Goal: Information Seeking & Learning: Learn about a topic

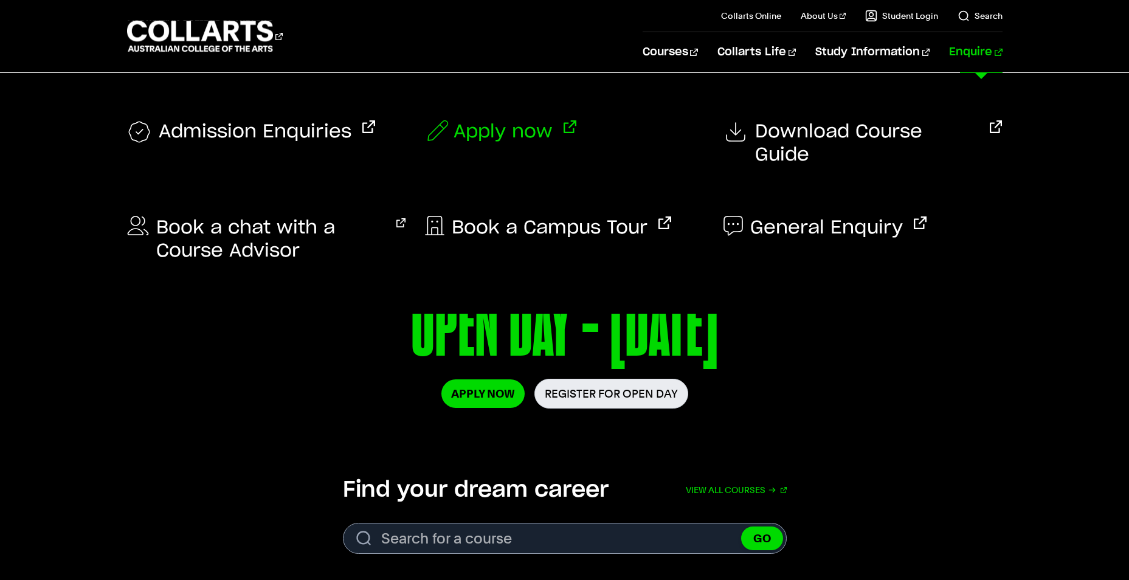
click at [477, 134] on span "Apply now" at bounding box center [503, 131] width 99 height 23
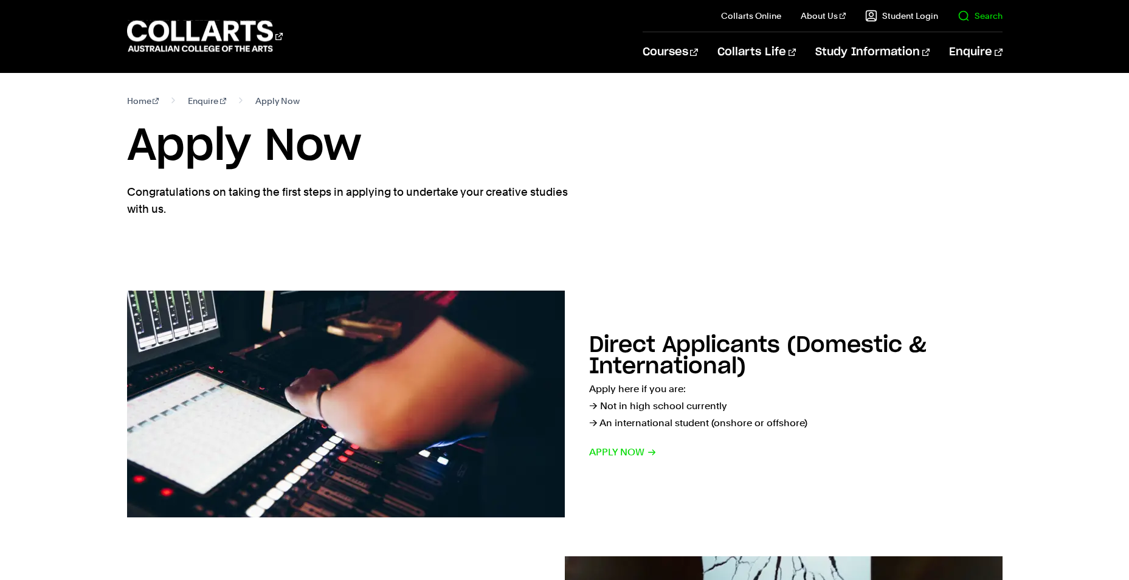
click at [964, 15] on link "Search" at bounding box center [979, 16] width 45 height 12
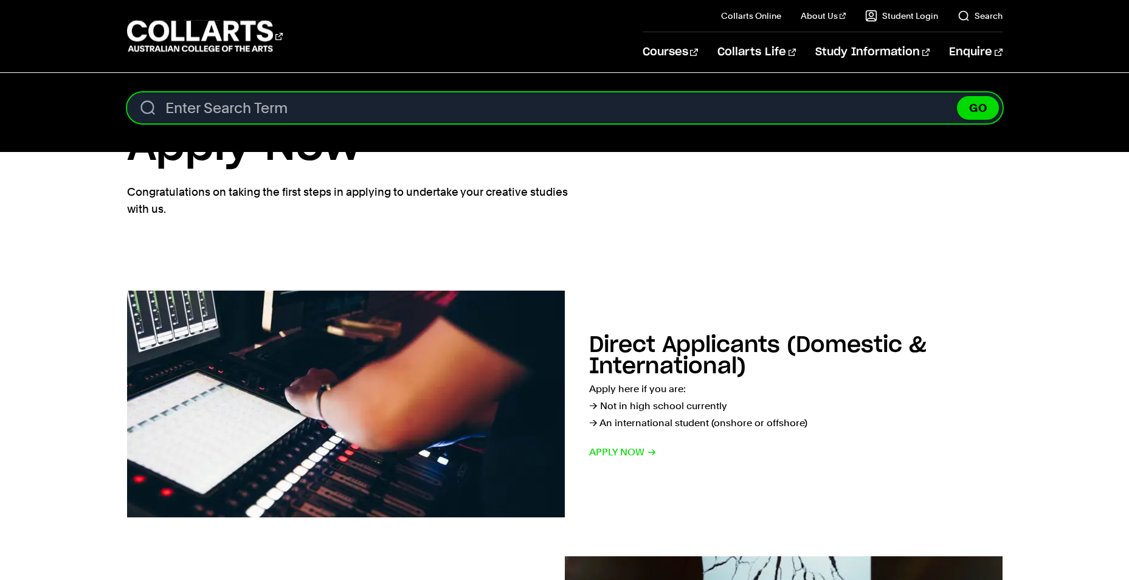
click at [402, 108] on input "Search content" at bounding box center [564, 107] width 875 height 31
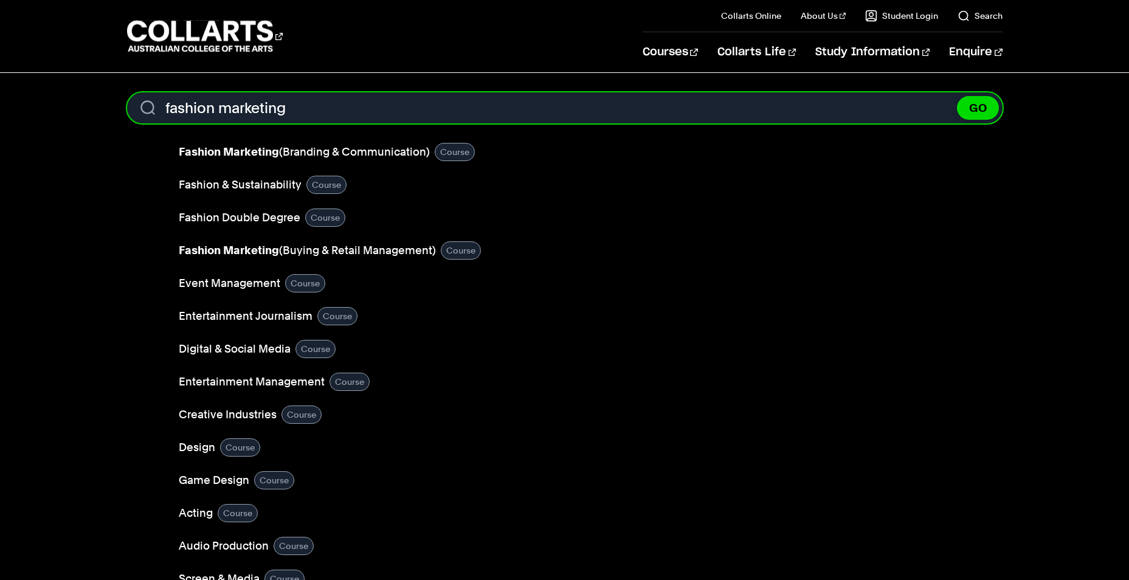
type input "fashion marketing"
click at [957, 96] on button "GO" at bounding box center [978, 108] width 42 height 24
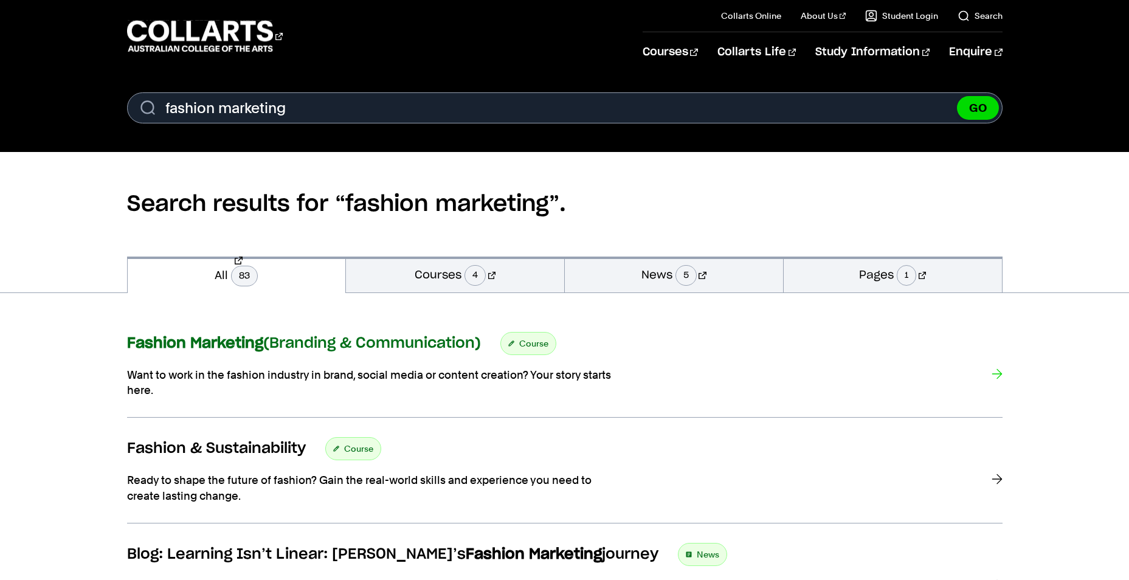
click at [294, 353] on div "Fashion Marketing (Branding & Communication) Course" at bounding box center [564, 343] width 875 height 23
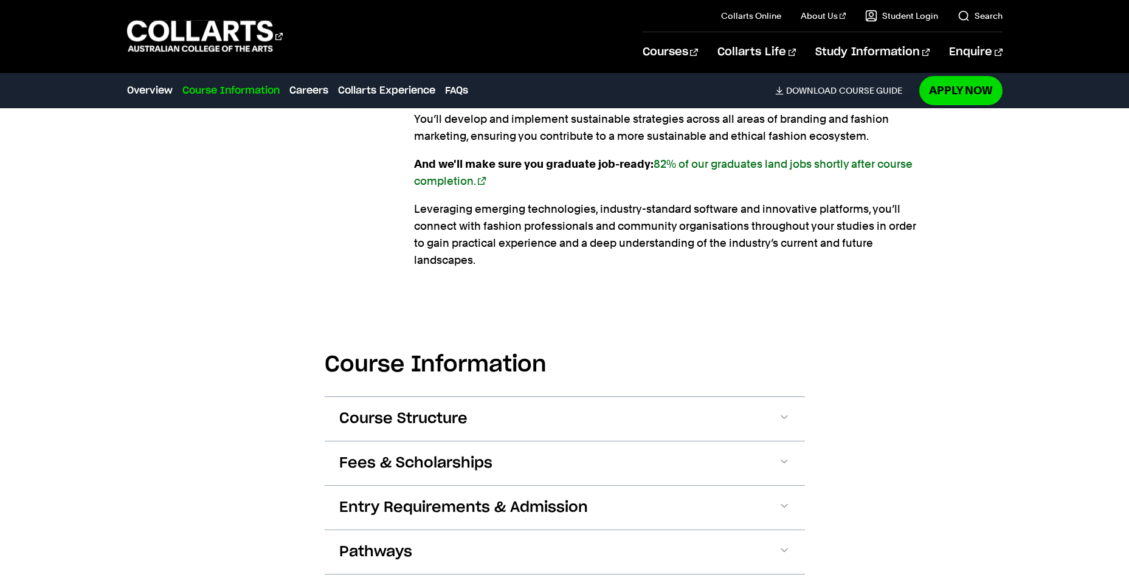
scroll to position [1155, 0]
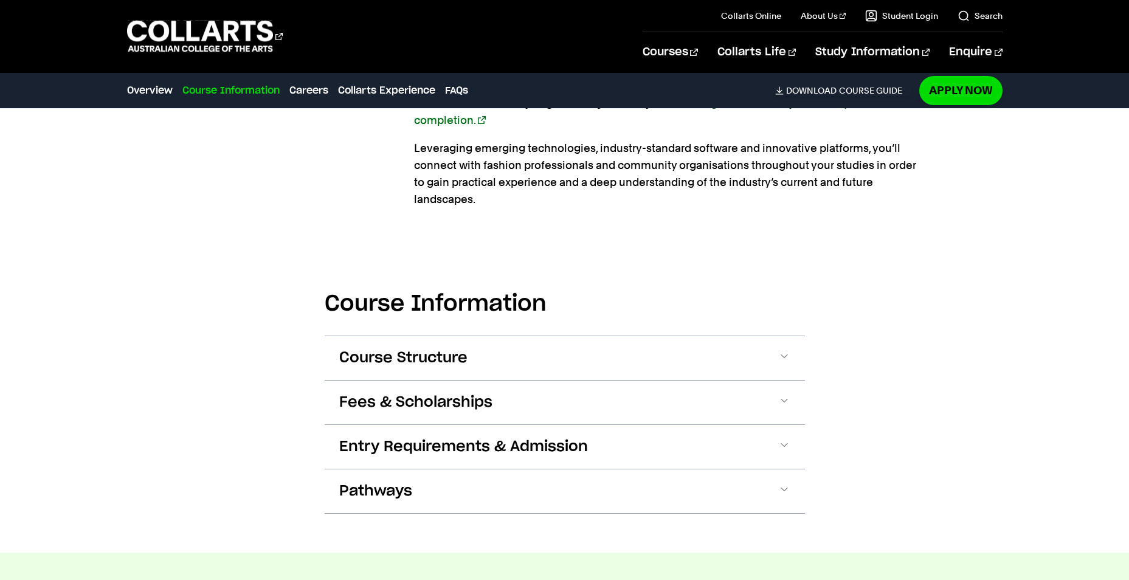
click at [783, 444] on button "Entry Requirements & Admission" at bounding box center [565, 447] width 480 height 44
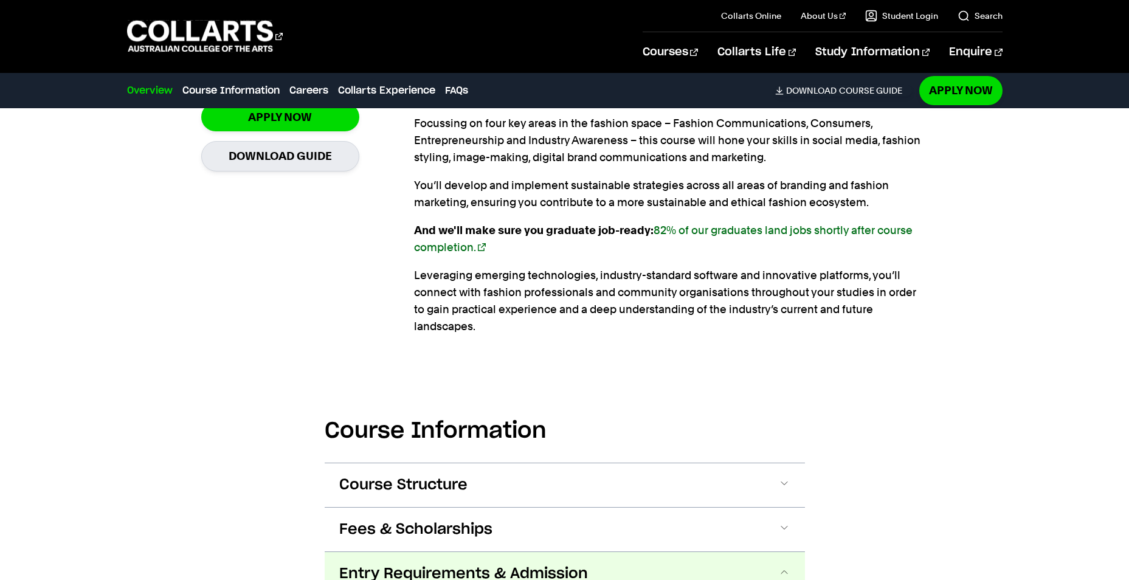
scroll to position [1332, 0]
